Goal: Navigation & Orientation: Find specific page/section

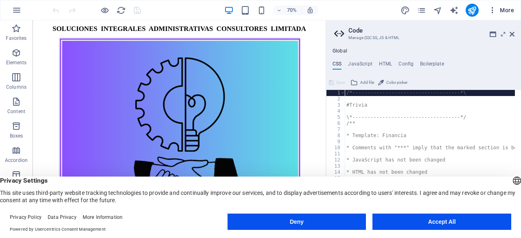
click at [490, 11] on icon "button" at bounding box center [492, 10] width 8 height 8
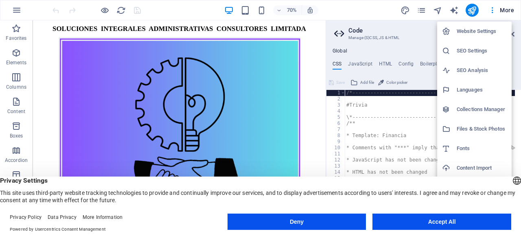
click at [329, 221] on button "Deny" at bounding box center [297, 222] width 139 height 16
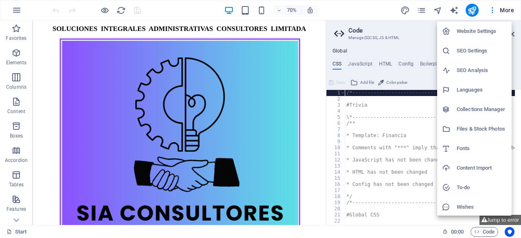
click at [374, 8] on div at bounding box center [260, 119] width 521 height 238
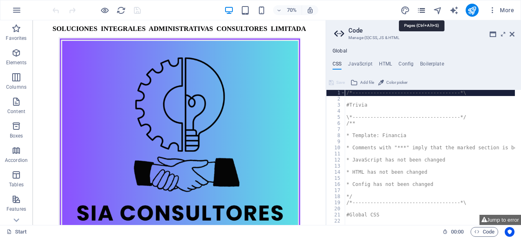
click at [425, 13] on icon "pages" at bounding box center [421, 10] width 9 height 9
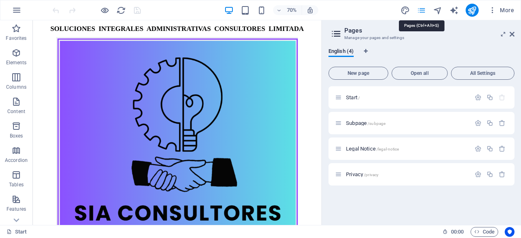
click at [425, 13] on icon "pages" at bounding box center [421, 10] width 9 height 9
click at [375, 12] on div "70% More" at bounding box center [284, 10] width 467 height 13
click at [17, 11] on icon "button" at bounding box center [17, 10] width 10 height 10
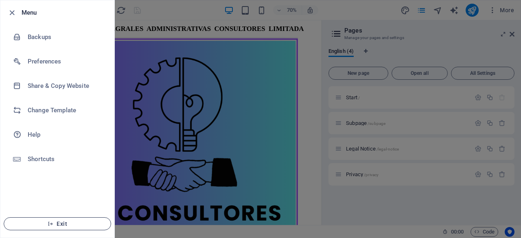
click at [58, 225] on span "Exit" at bounding box center [58, 224] width 94 height 7
